Goal: Find specific page/section: Find specific page/section

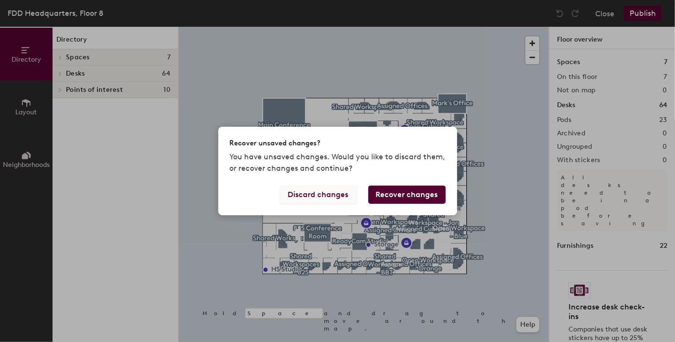
click at [332, 194] on button "Discard changes" at bounding box center [318, 194] width 77 height 18
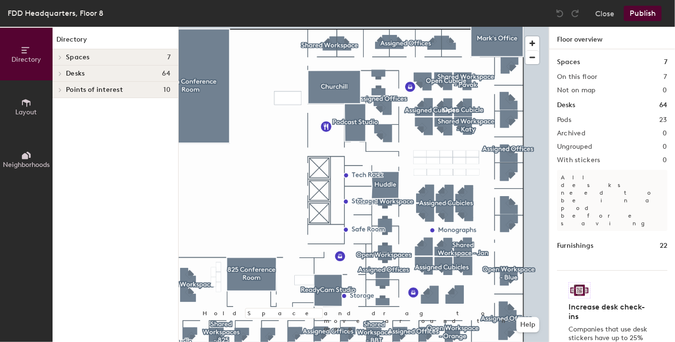
click at [612, 119] on div "Pods 23" at bounding box center [612, 120] width 110 height 8
click at [565, 116] on h2 "Pods" at bounding box center [564, 120] width 14 height 8
click at [564, 120] on h2 "Pods" at bounding box center [564, 120] width 14 height 8
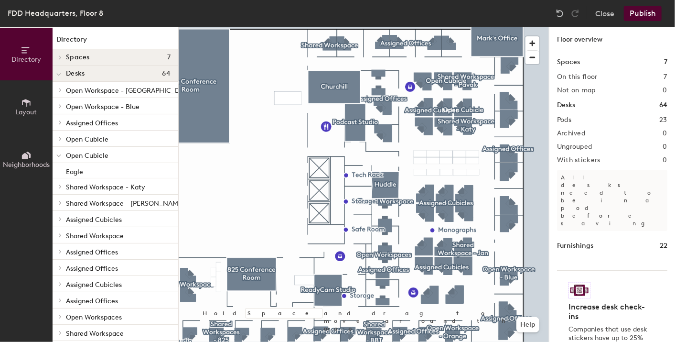
click at [64, 153] on div at bounding box center [59, 155] width 12 height 16
click at [64, 153] on div at bounding box center [59, 154] width 11 height 5
click at [69, 136] on span "Open Cubicle" at bounding box center [87, 139] width 43 height 8
